Goal: Transaction & Acquisition: Purchase product/service

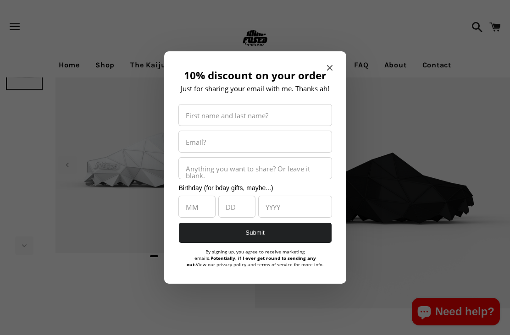
click at [331, 63] on span "Close modal" at bounding box center [329, 67] width 5 height 9
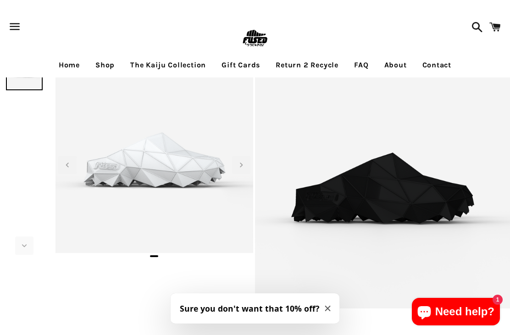
click at [332, 66] on link "Return 2 Recycle" at bounding box center [307, 65] width 77 height 23
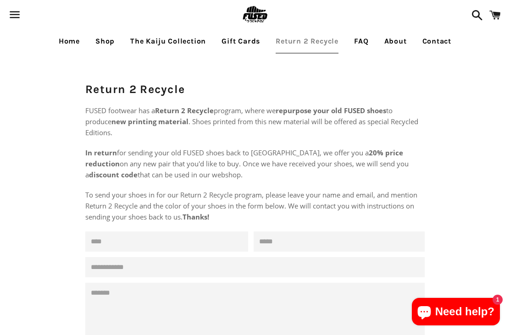
click at [14, 15] on span "button" at bounding box center [15, 14] width 21 height 27
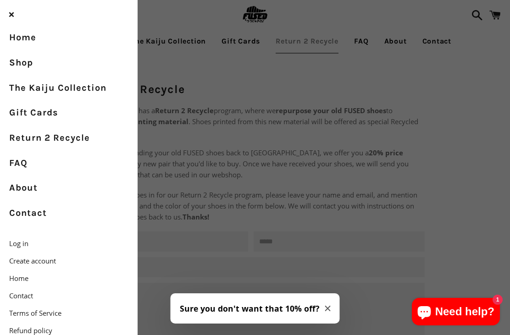
click at [108, 66] on link "Shop" at bounding box center [68, 62] width 137 height 25
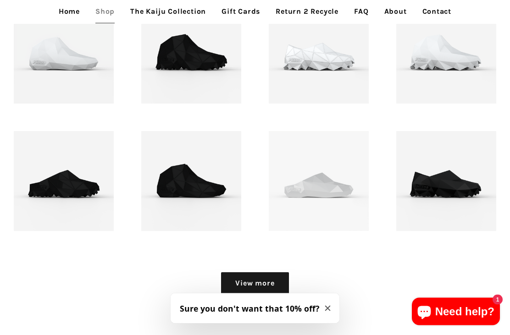
scroll to position [819, 0]
click at [478, 189] on p "FUSED footwear - Gojira Low - 3D printed footwear" at bounding box center [446, 176] width 68 height 73
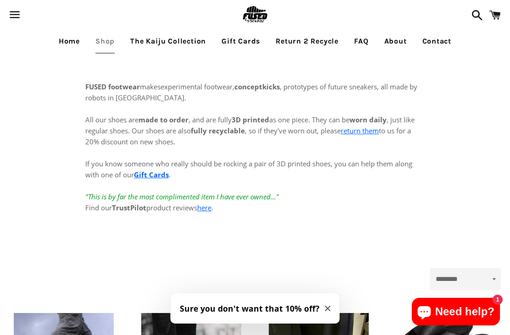
scroll to position [849, 0]
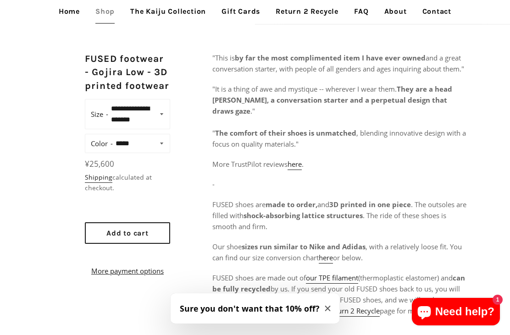
scroll to position [286, 0]
